Goal: Transaction & Acquisition: Purchase product/service

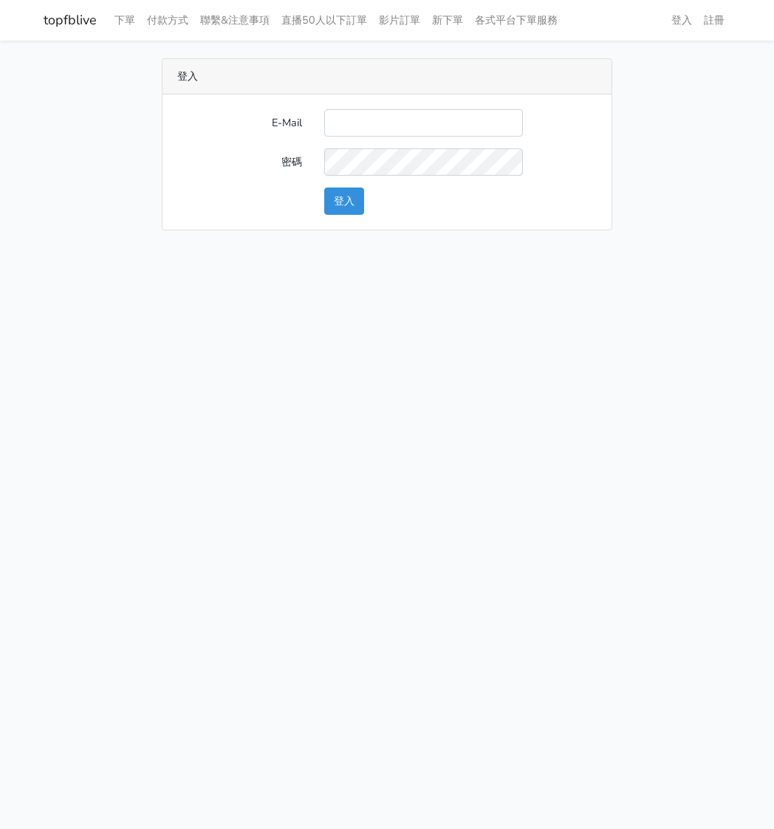
click at [367, 120] on input "E-Mail" at bounding box center [423, 122] width 199 height 27
type input "watin5408@gmail.com"
click at [349, 196] on button "登入" at bounding box center [344, 201] width 40 height 27
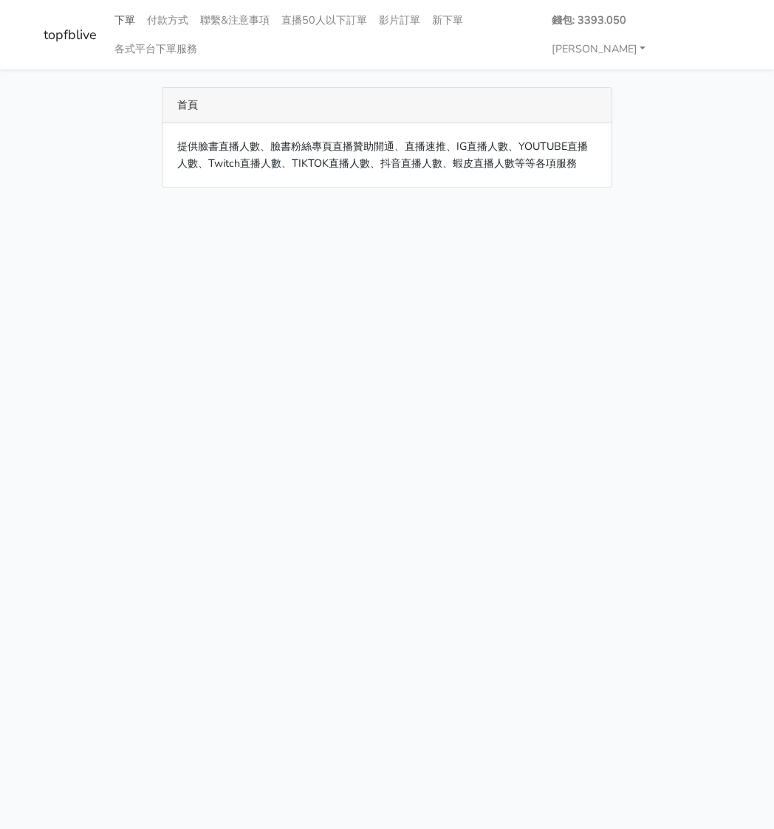
click at [126, 20] on link "下單" at bounding box center [125, 20] width 32 height 29
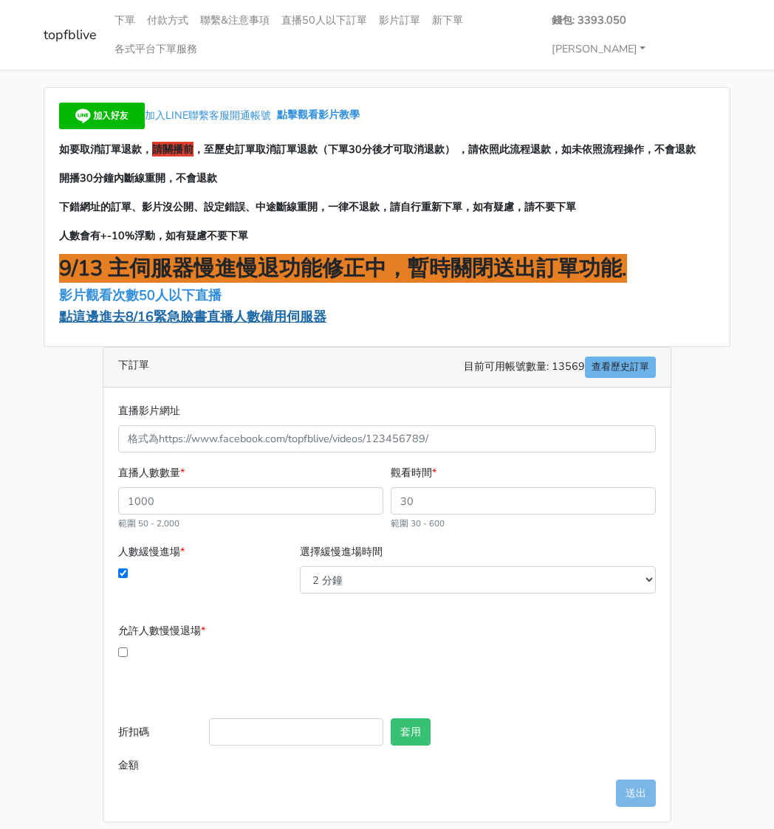
click at [172, 308] on span "點這邊進去8/16緊急臉書直播人數備用伺服器" at bounding box center [192, 317] width 267 height 18
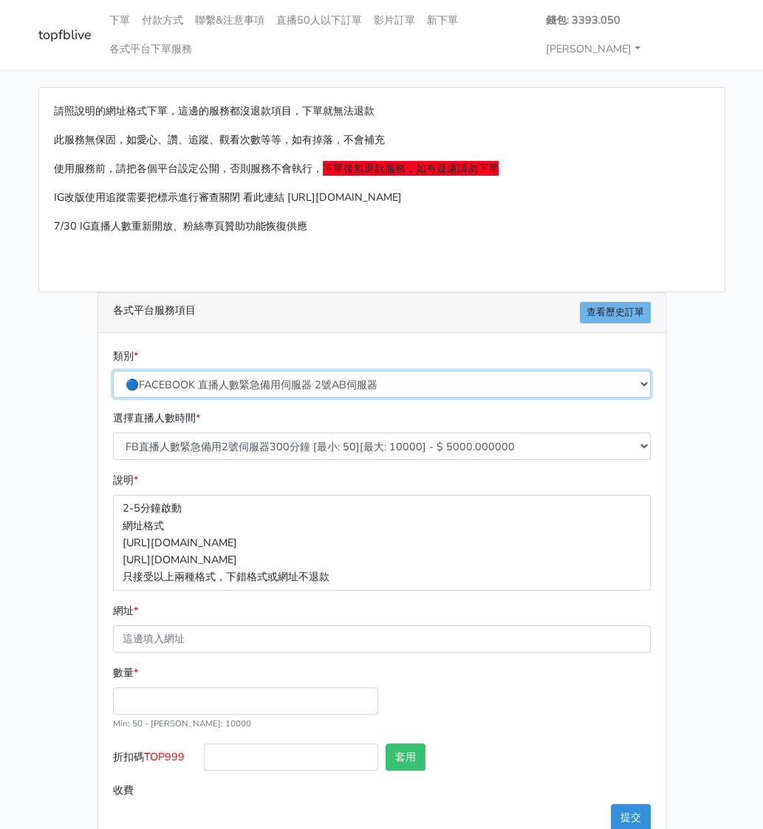
click at [301, 371] on select "🔵FACEBOOK 直播人數緊急備用伺服器 2號AB伺服器 🔵FACEBOOK 網軍專用貼文留言 安全保密 🔵FACEBOOK 直播人數緊急備用伺服器 J1 …" at bounding box center [382, 384] width 538 height 27
select select "3/26熱門平台服務台灣粉絲IG YT FB TIKTOK"
click at [117, 371] on select "🔵FACEBOOK 直播人數緊急備用伺服器 2號AB伺服器 🔵FACEBOOK 網軍專用貼文留言 安全保密 🔵FACEBOOK 直播人數緊急備用伺服器 J1 …" at bounding box center [382, 384] width 538 height 27
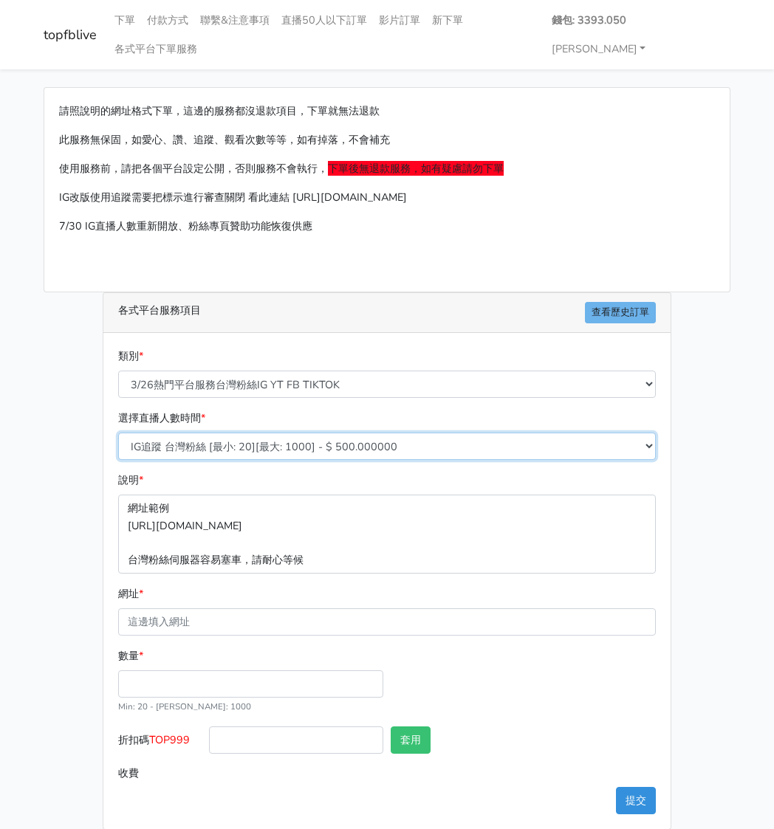
click at [235, 433] on select "IG追蹤 台灣粉絲 [最小: 20][最大: 1000] - $ 500.000000 IG愛心 台灣粉絲 [最小: 20][最大: 1000] - $ 35…" at bounding box center [387, 446] width 538 height 27
select select "670"
click at [118, 433] on select "IG追蹤 台灣粉絲 [最小: 20][最大: 1000] - $ 500.000000 IG愛心 台灣粉絲 [最小: 20][最大: 1000] - $ 35…" at bounding box center [387, 446] width 538 height 27
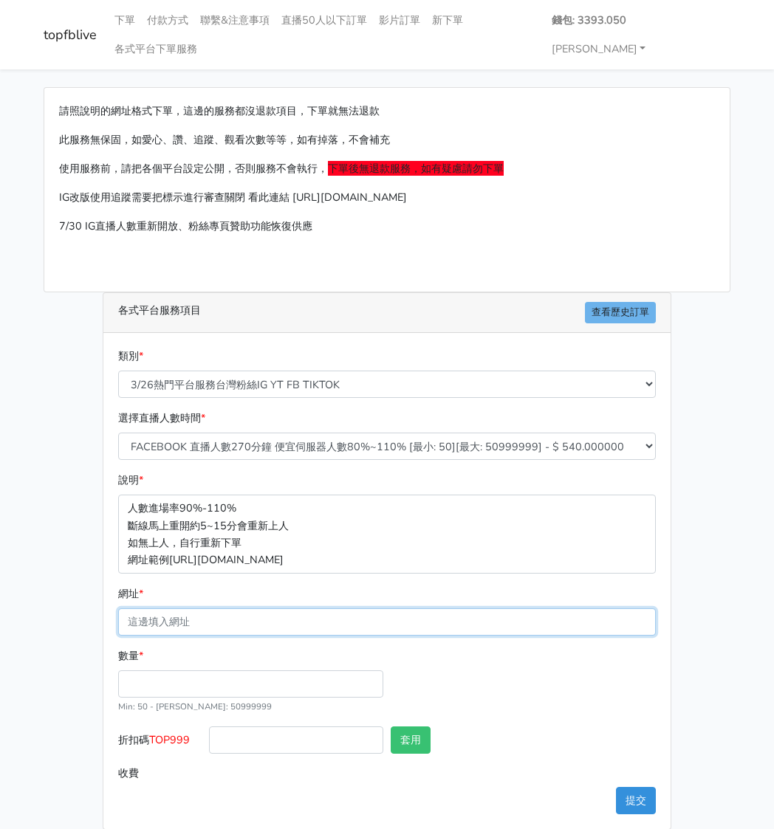
click at [186, 609] on input "網址 *" at bounding box center [387, 622] width 538 height 27
paste input "[URL][DOMAIN_NAME][DOMAIN_NAME]"
type input "[URL][DOMAIN_NAME][DOMAIN_NAME]"
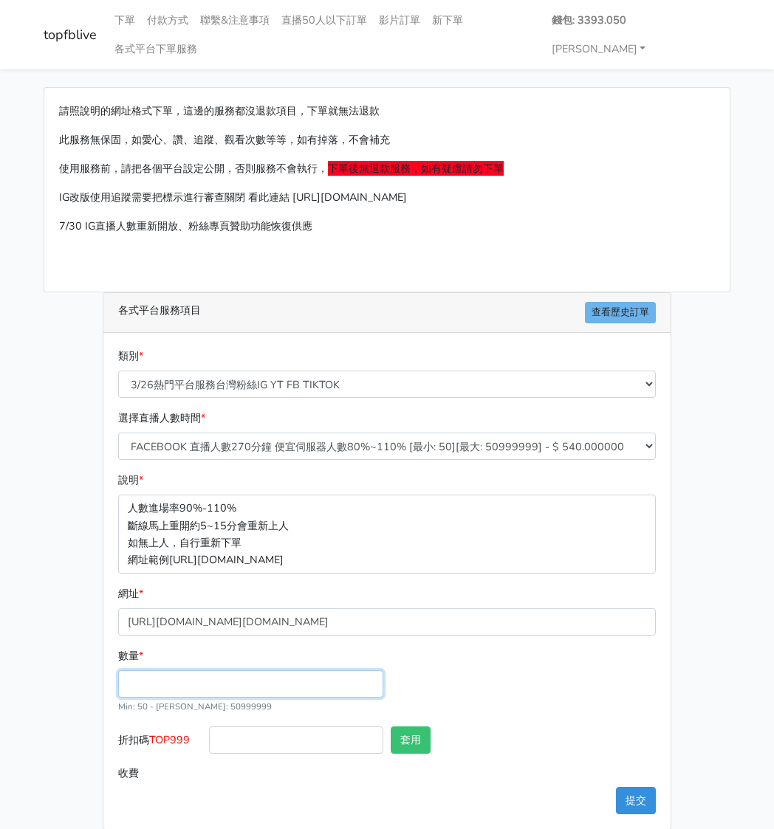
click at [160, 671] on input "數量 *" at bounding box center [250, 684] width 265 height 27
type input "200"
type input "108.000"
drag, startPoint x: 184, startPoint y: 706, endPoint x: 151, endPoint y: 707, distance: 32.5
click at [151, 727] on label "折扣碼 TOP999" at bounding box center [159, 743] width 91 height 33
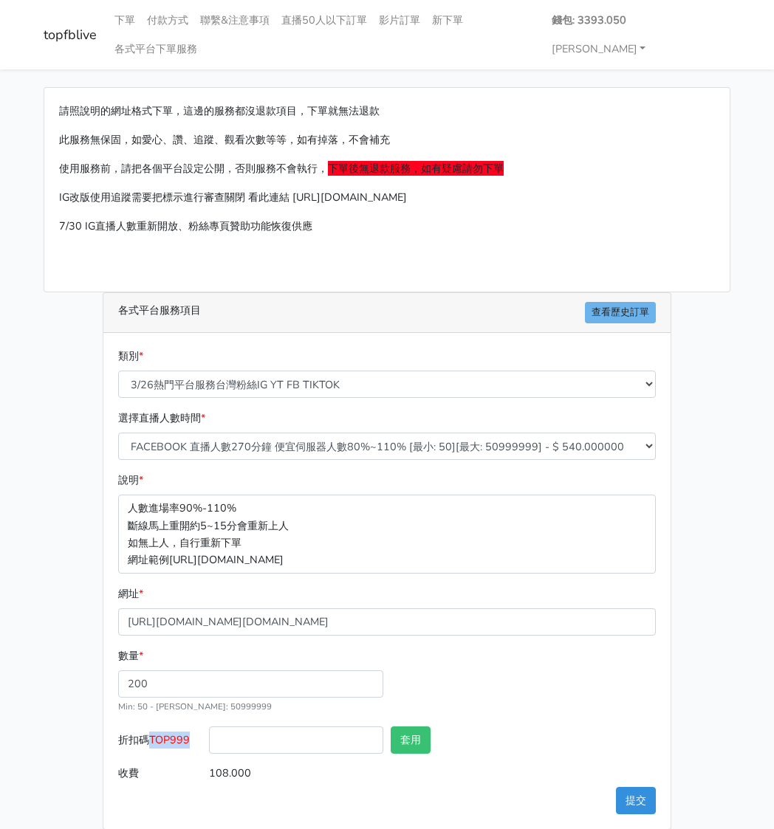
copy span "TOP999"
click at [247, 727] on input "折扣碼 TOP999" at bounding box center [296, 740] width 174 height 27
paste input "TOP999"
type input "TOP999"
click at [408, 727] on button "套用" at bounding box center [411, 740] width 40 height 27
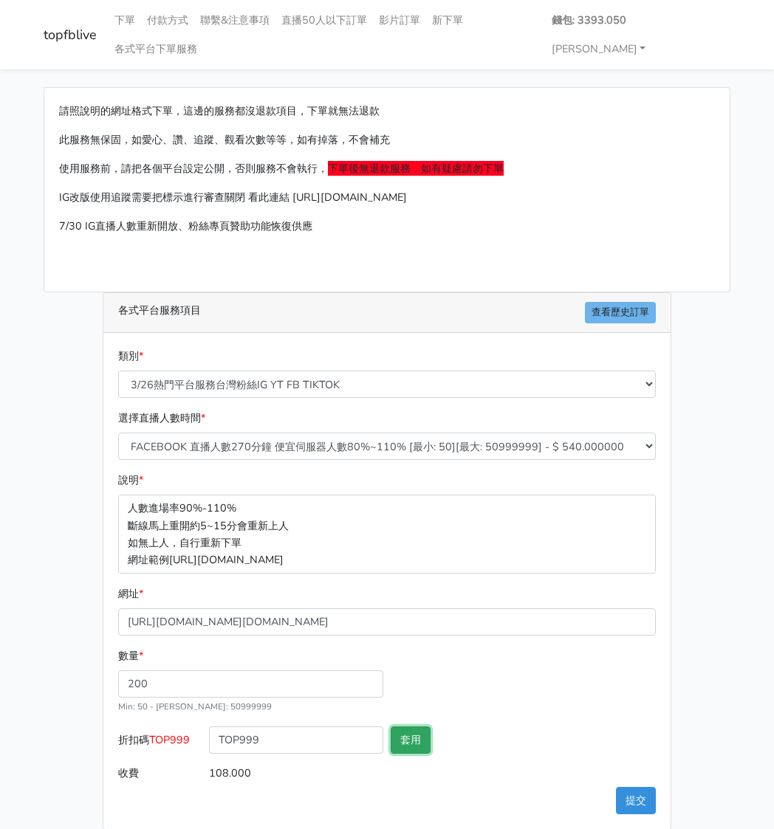
type input "套用失敗"
click at [635, 787] on button "提交" at bounding box center [636, 800] width 40 height 27
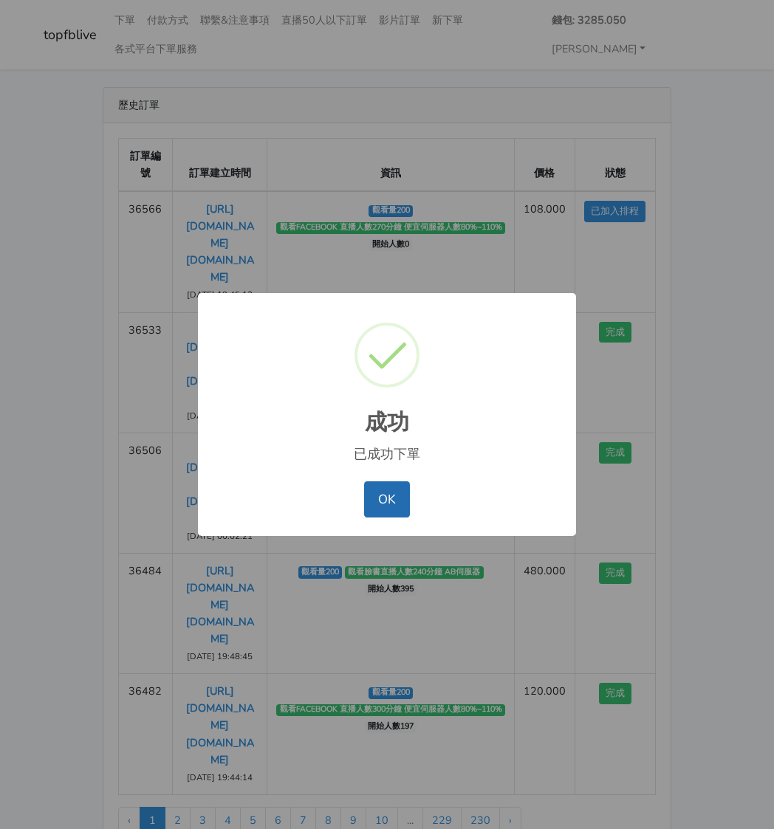
click at [384, 501] on button "OK" at bounding box center [386, 499] width 45 height 35
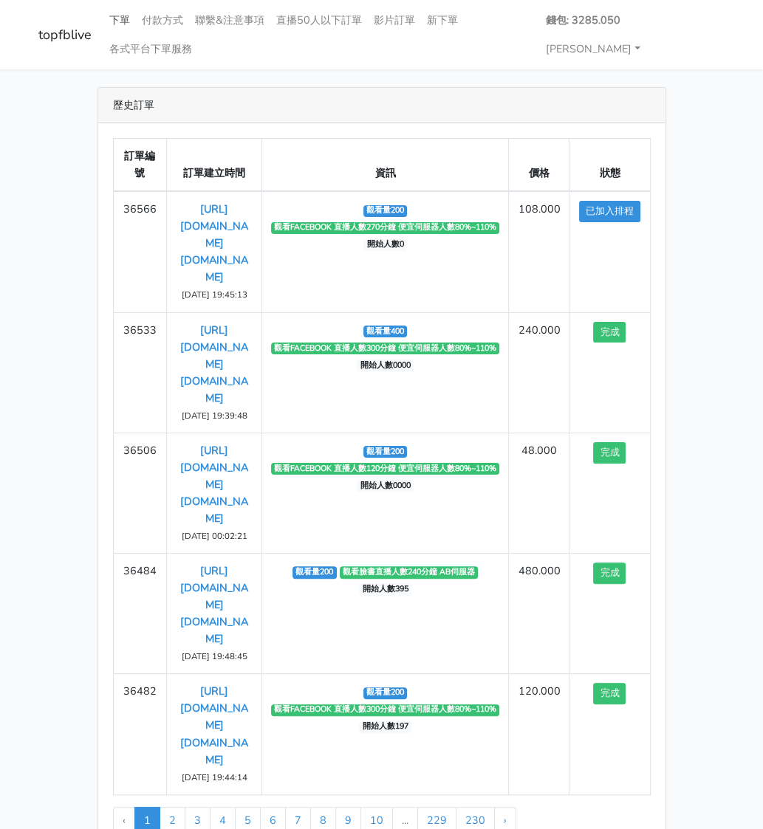
click at [117, 17] on link "下單" at bounding box center [119, 20] width 32 height 29
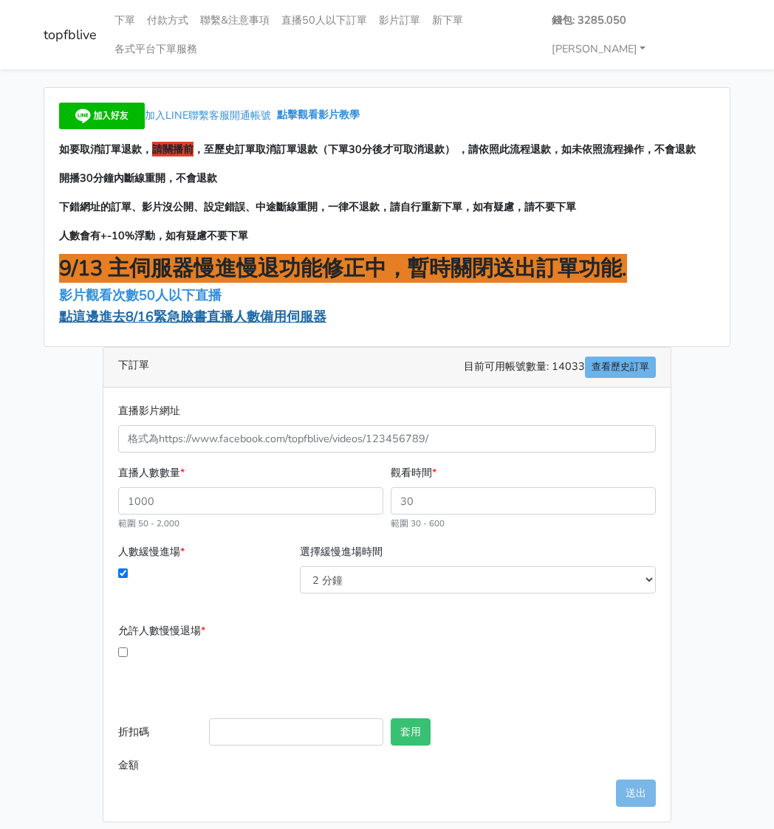
click at [164, 308] on span "點這邊進去8/16緊急臉書直播人數備用伺服器" at bounding box center [192, 317] width 267 height 18
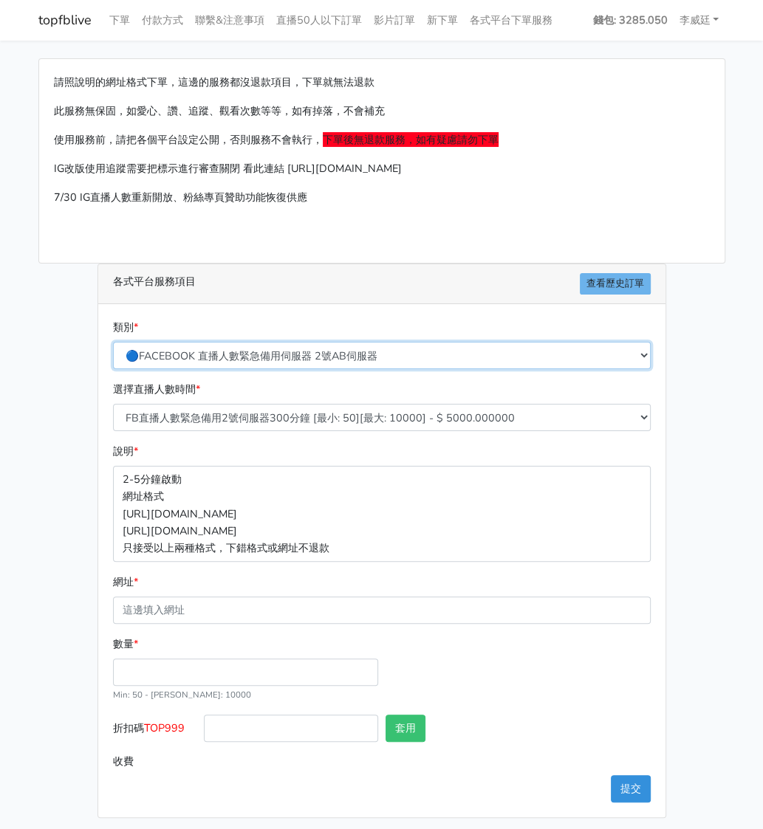
click at [275, 357] on select "🔵FACEBOOK 直播人數緊急備用伺服器 2號AB伺服器 🔵FACEBOOK 網軍專用貼文留言 安全保密 🔵FACEBOOK 直播人數緊急備用伺服器 J1 …" at bounding box center [382, 355] width 538 height 27
select select "3/26熱門平台服務台灣粉絲IG YT FB TIKTOK"
click at [117, 342] on select "🔵FACEBOOK 直播人數緊急備用伺服器 2號AB伺服器 🔵FACEBOOK 網軍專用貼文留言 安全保密 🔵FACEBOOK 直播人數緊急備用伺服器 J1 …" at bounding box center [382, 355] width 538 height 27
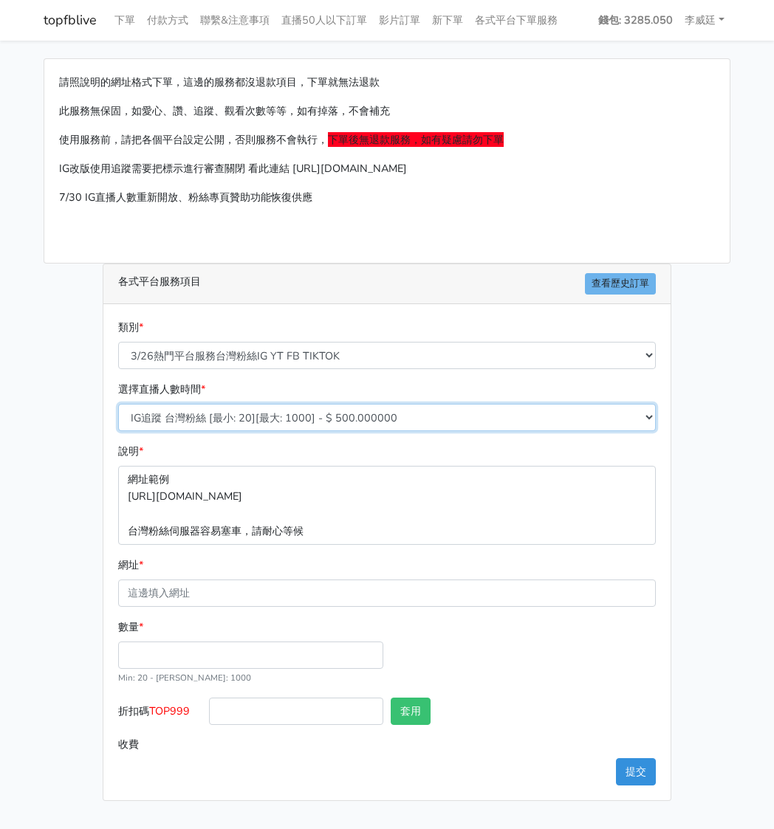
click at [235, 422] on select "IG追蹤 台灣粉絲 [最小: 20][最大: 1000] - $ 500.000000 IG愛心 台灣粉絲 [最小: 20][最大: 1000] - $ 35…" at bounding box center [387, 417] width 538 height 27
select select "670"
click at [118, 404] on select "IG追蹤 台灣粉絲 [最小: 20][最大: 1000] - $ 500.000000 IG愛心 台灣粉絲 [最小: 20][最大: 1000] - $ 35…" at bounding box center [387, 417] width 538 height 27
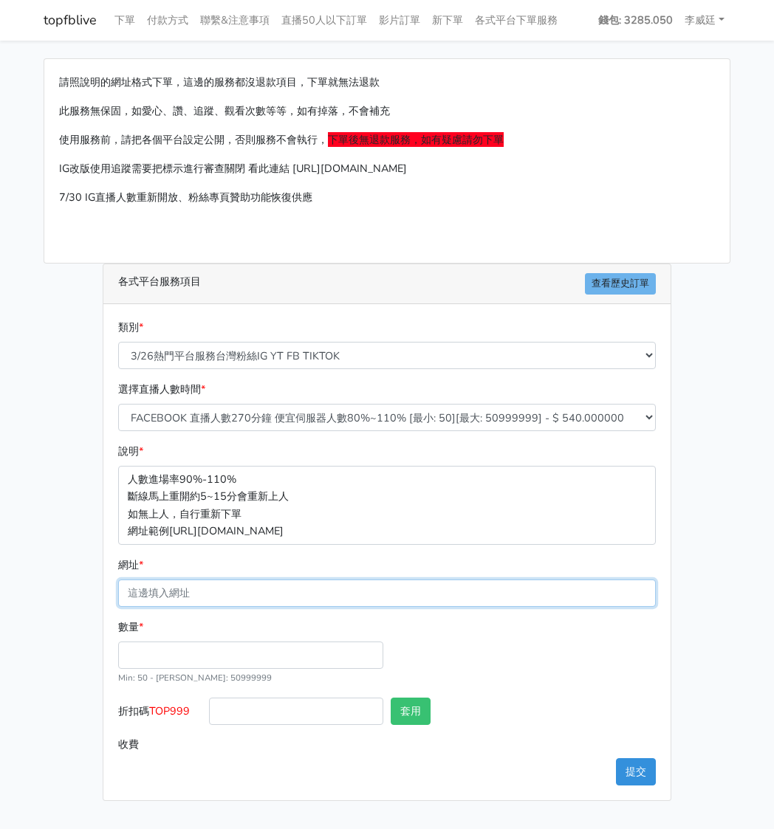
click at [165, 594] on input "網址 *" at bounding box center [387, 593] width 538 height 27
paste input "https://www.facebook.com/applestarry.shop/videos/1865768717622510"
type input "[URL][DOMAIN_NAME][DOMAIN_NAME]"
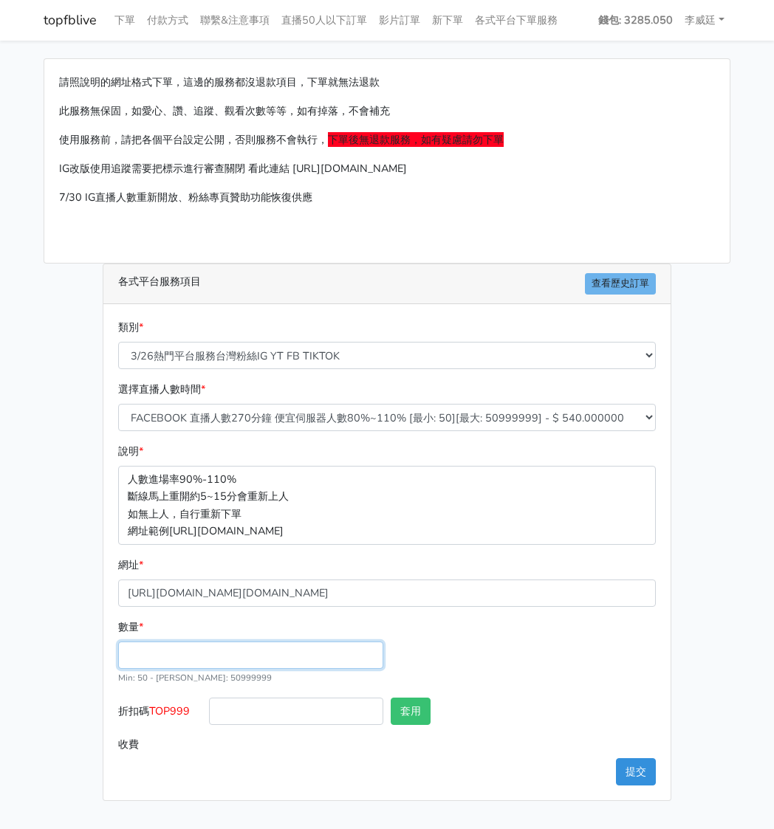
click at [151, 659] on input "數量 *" at bounding box center [250, 655] width 265 height 27
type input "200"
type input "108.000"
drag, startPoint x: 198, startPoint y: 713, endPoint x: 154, endPoint y: 711, distance: 44.3
click at [154, 711] on label "折扣碼 TOP999" at bounding box center [159, 714] width 91 height 33
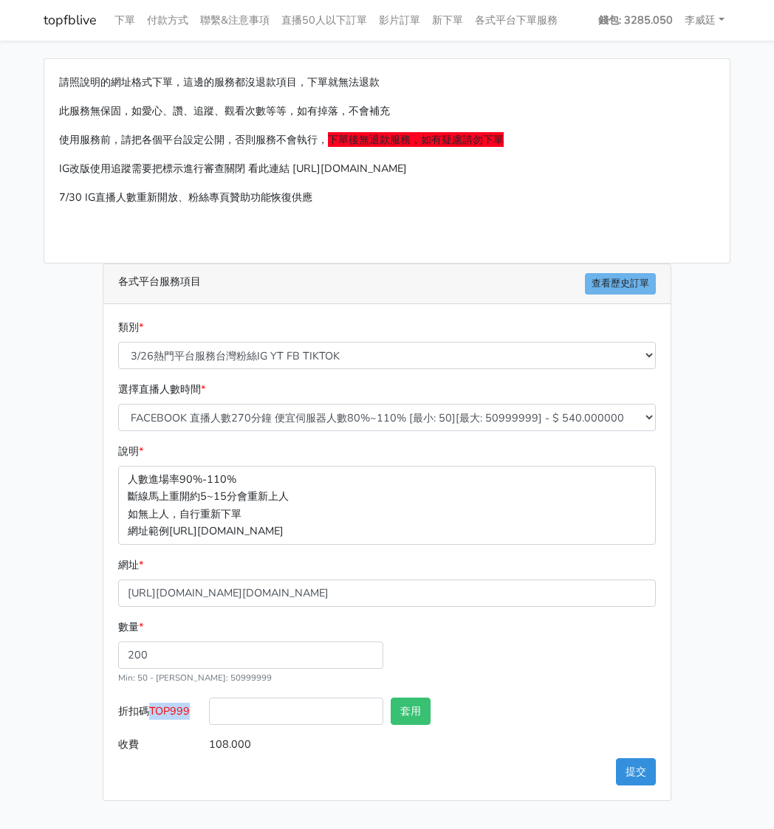
copy span "TOP999"
click at [287, 717] on input "折扣碼 TOP999" at bounding box center [296, 711] width 174 height 27
paste input "TOP999"
type input "TOP999"
click at [416, 713] on button "套用" at bounding box center [411, 711] width 40 height 27
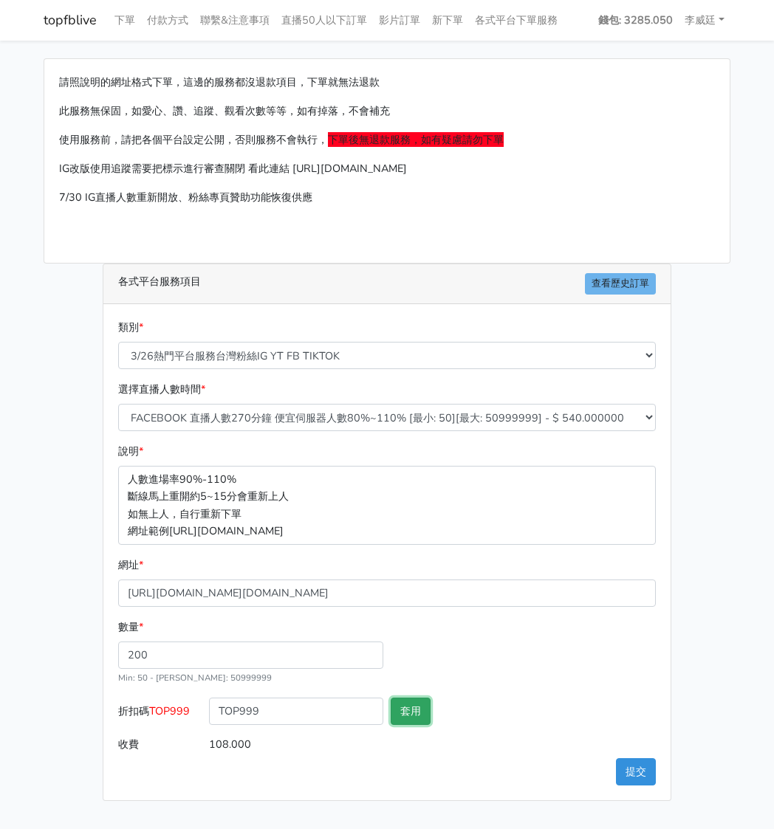
type input "套用失敗"
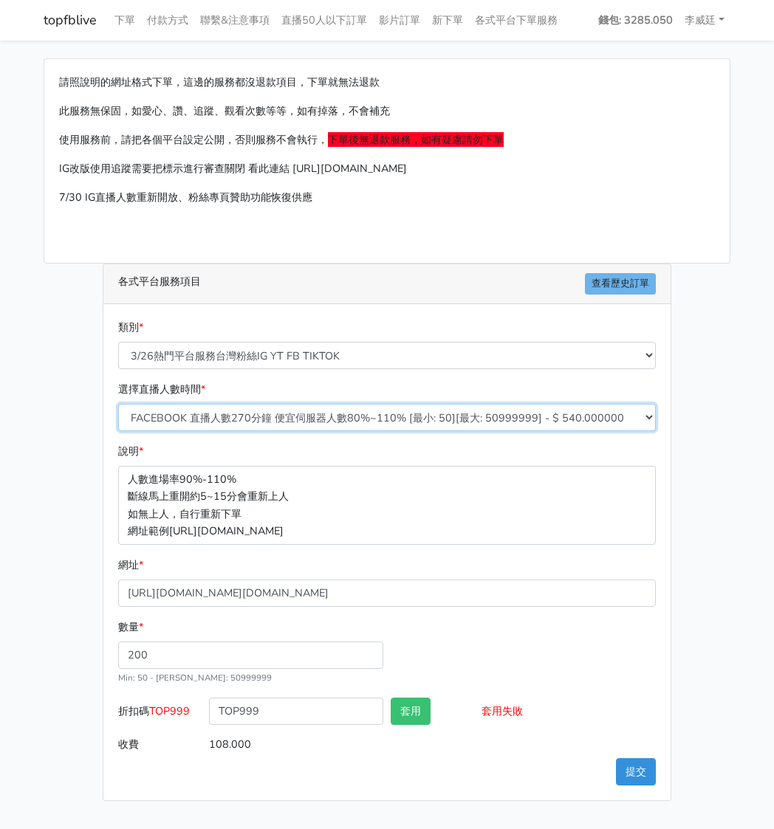
click at [286, 419] on select "IG追蹤 台灣粉絲 [最小: 20][最大: 1000] - $ 500.000000 IG愛心 台灣粉絲 [最小: 20][最大: 1000] - $ 35…" at bounding box center [387, 417] width 538 height 27
click at [118, 404] on select "IG追蹤 台灣粉絲 [最小: 20][最大: 1000] - $ 500.000000 IG愛心 台灣粉絲 [最小: 20][最大: 1000] - $ 35…" at bounding box center [387, 417] width 538 height 27
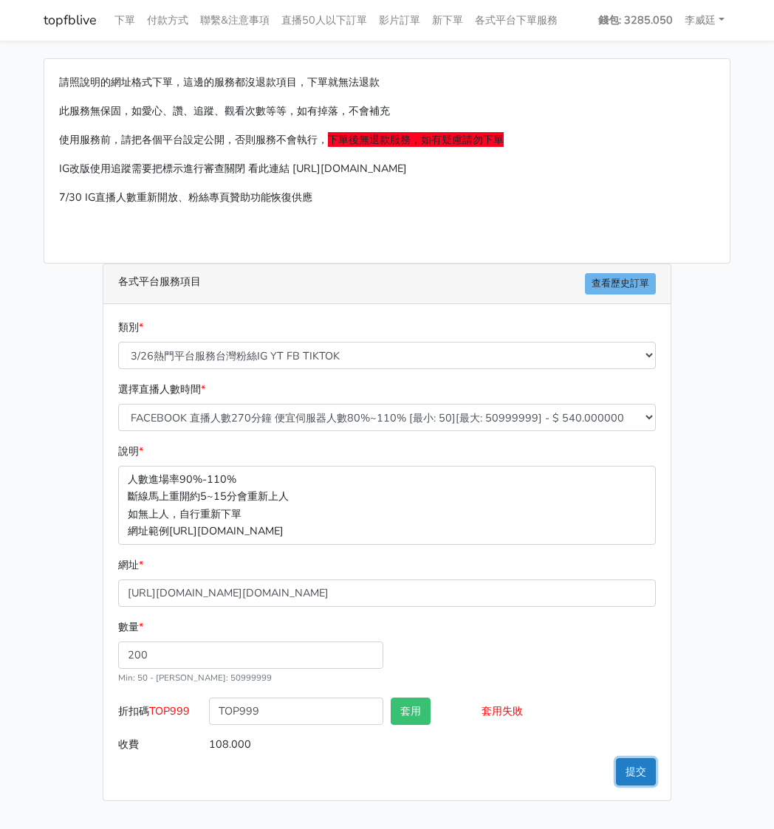
click at [635, 780] on button "提交" at bounding box center [636, 771] width 40 height 27
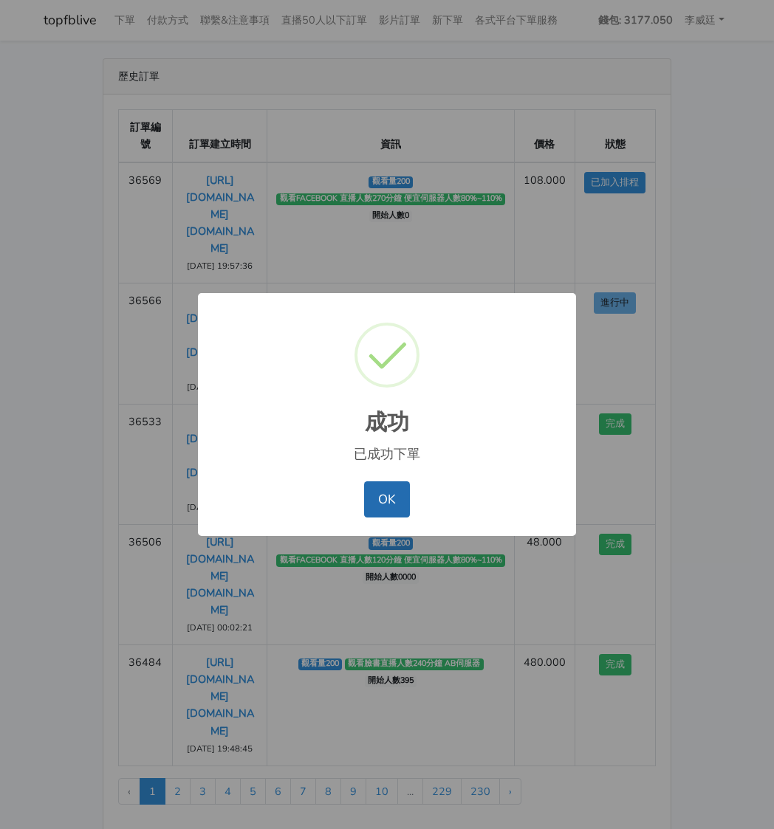
click at [391, 498] on button "OK" at bounding box center [386, 499] width 45 height 35
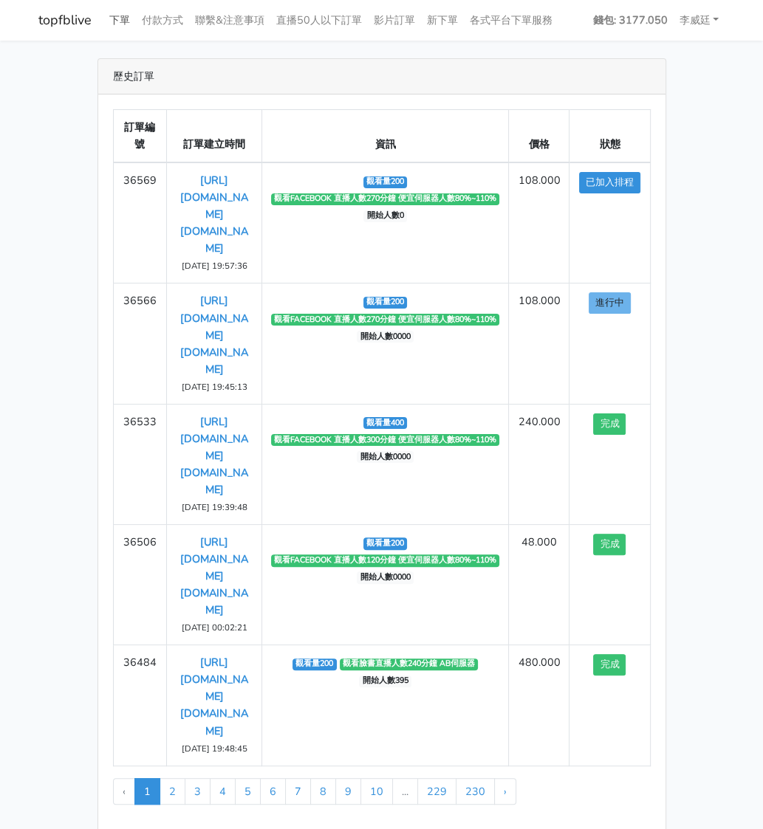
click at [125, 16] on link "下單" at bounding box center [119, 20] width 32 height 29
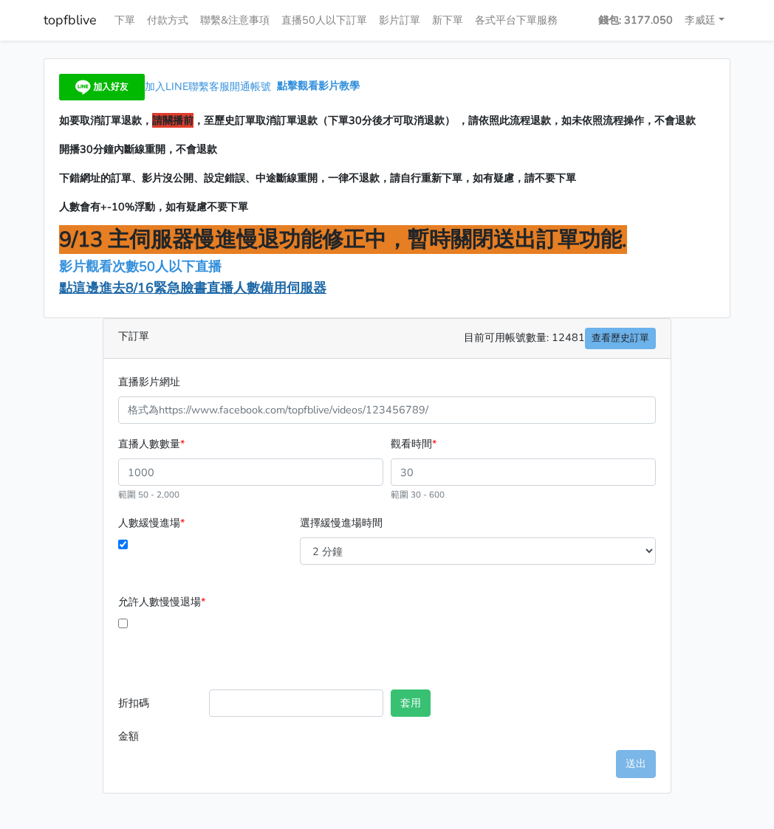
click at [187, 290] on span "點這邊進去8/16緊急臉書直播人數備用伺服器" at bounding box center [192, 288] width 267 height 18
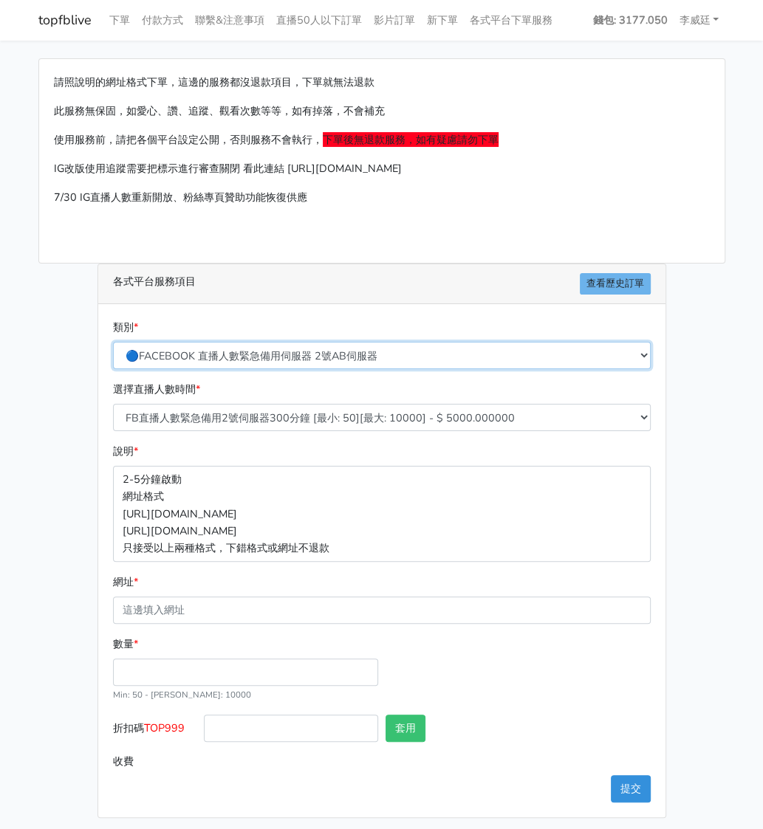
click at [251, 350] on select "🔵FACEBOOK 直播人數緊急備用伺服器 2號AB伺服器 🔵FACEBOOK 網軍專用貼文留言 安全保密 🔵FACEBOOK 直播人數緊急備用伺服器 J1 …" at bounding box center [382, 355] width 538 height 27
select select "3/26熱門平台服務台灣粉絲IG YT FB TIKTOK"
click at [117, 342] on select "🔵FACEBOOK 直播人數緊急備用伺服器 2號AB伺服器 🔵FACEBOOK 網軍專用貼文留言 安全保密 🔵FACEBOOK 直播人數緊急備用伺服器 J1 …" at bounding box center [382, 355] width 538 height 27
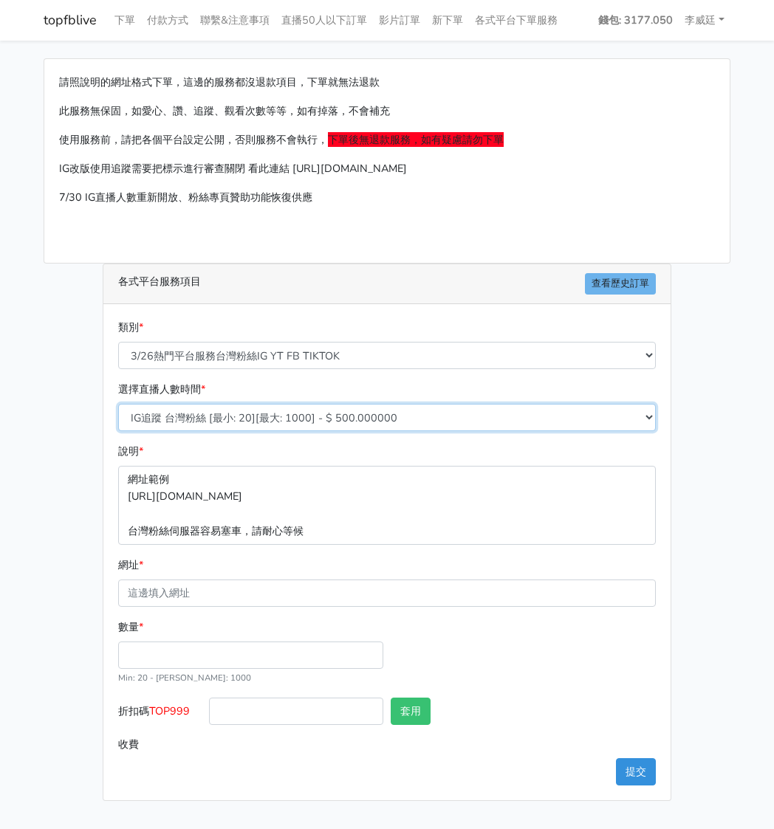
click at [308, 411] on select "IG追蹤 台灣粉絲 [最小: 20][最大: 1000] - $ 500.000000 IG愛心 台灣粉絲 [最小: 20][最大: 1000] - $ 35…" at bounding box center [387, 417] width 538 height 27
select select "669"
click at [118, 404] on select "IG追蹤 台灣粉絲 [最小: 20][最大: 1000] - $ 500.000000 IG愛心 台灣粉絲 [最小: 20][最大: 1000] - $ 35…" at bounding box center [387, 417] width 538 height 27
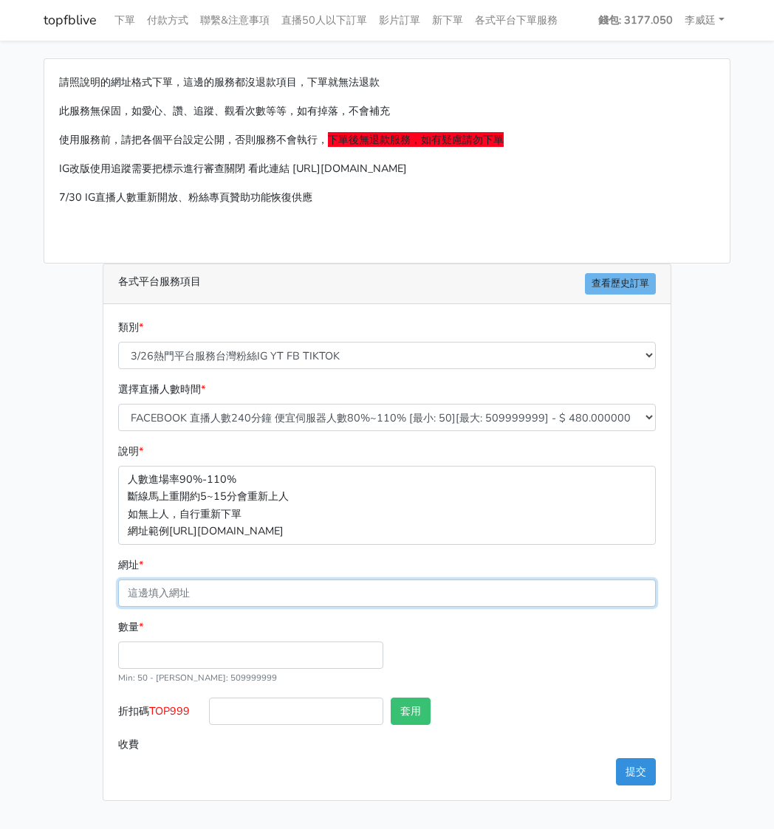
click at [196, 592] on input "網址 *" at bounding box center [387, 593] width 538 height 27
paste input "[URL][DOMAIN_NAME][DOMAIN_NAME]"
type input "[URL][DOMAIN_NAME][DOMAIN_NAME]"
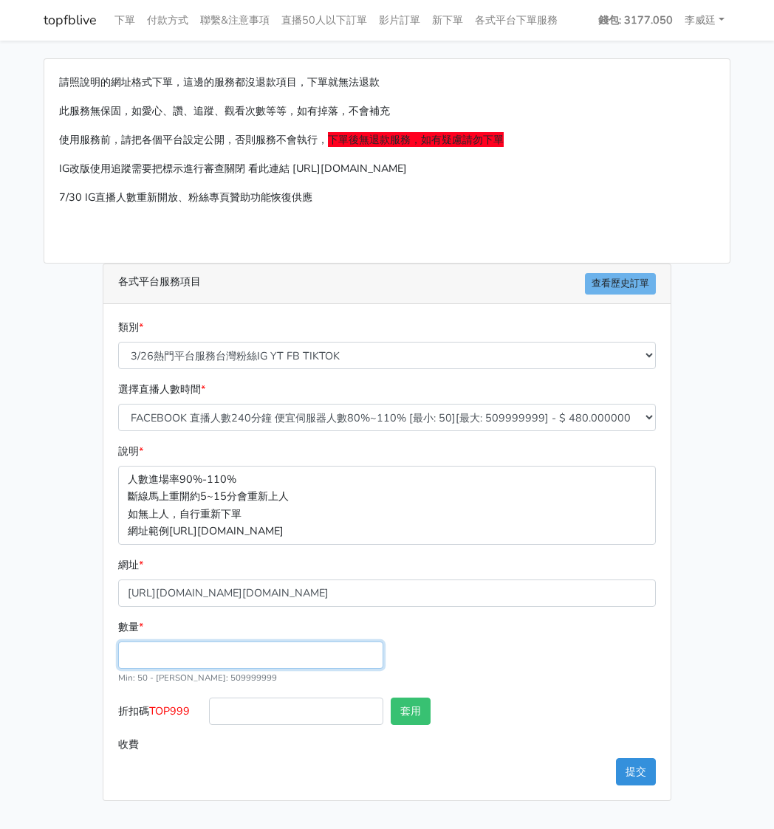
click at [160, 659] on input "數量 *" at bounding box center [250, 655] width 265 height 27
type input "150"
type input "72.000"
drag, startPoint x: 191, startPoint y: 710, endPoint x: 154, endPoint y: 712, distance: 37.7
click at [154, 712] on span "TOP999" at bounding box center [169, 711] width 41 height 15
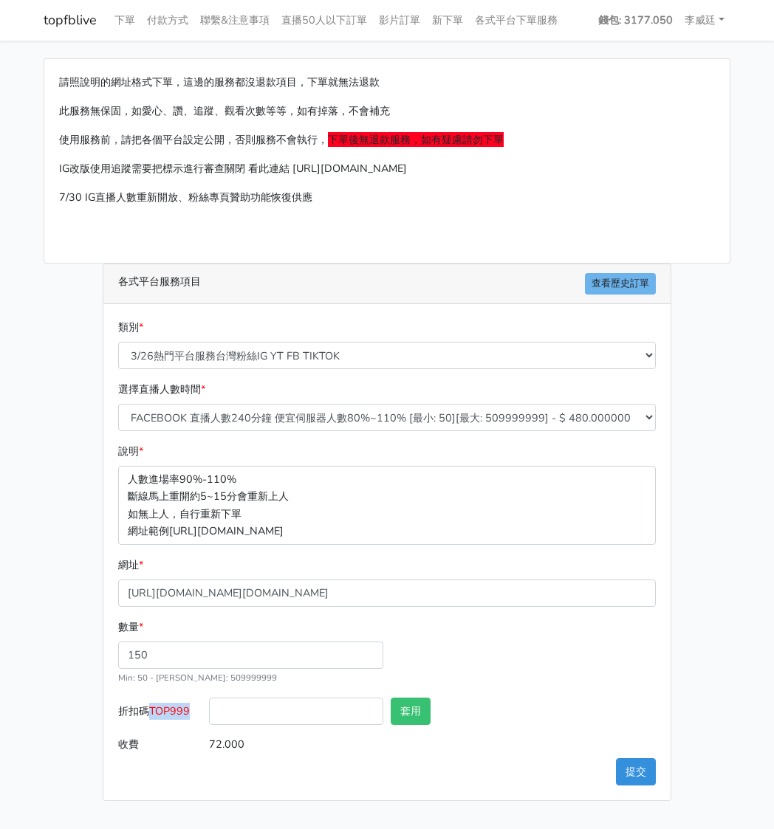
copy span "TOP999"
click at [638, 770] on button "提交" at bounding box center [636, 771] width 40 height 27
